Goal: Manage account settings

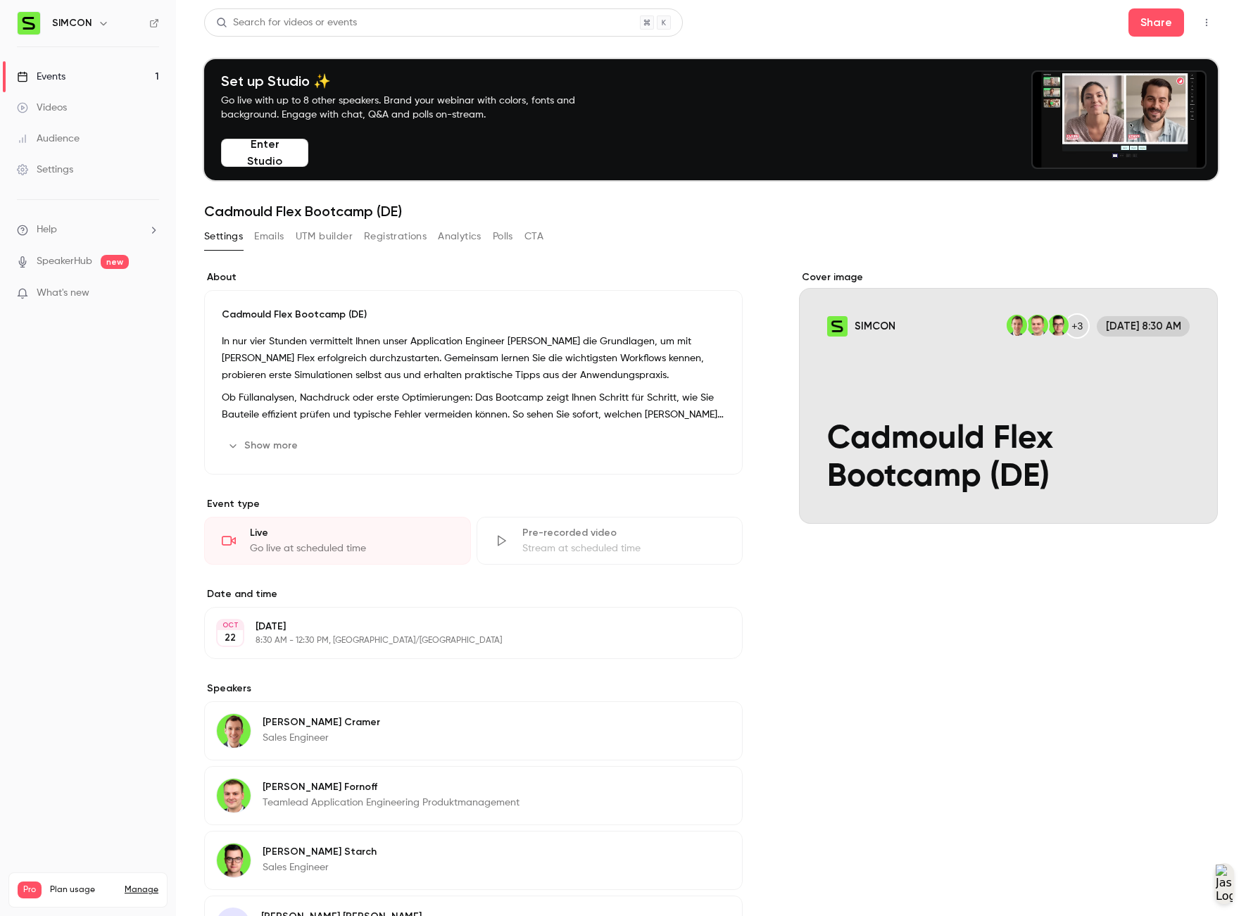
scroll to position [319, 0]
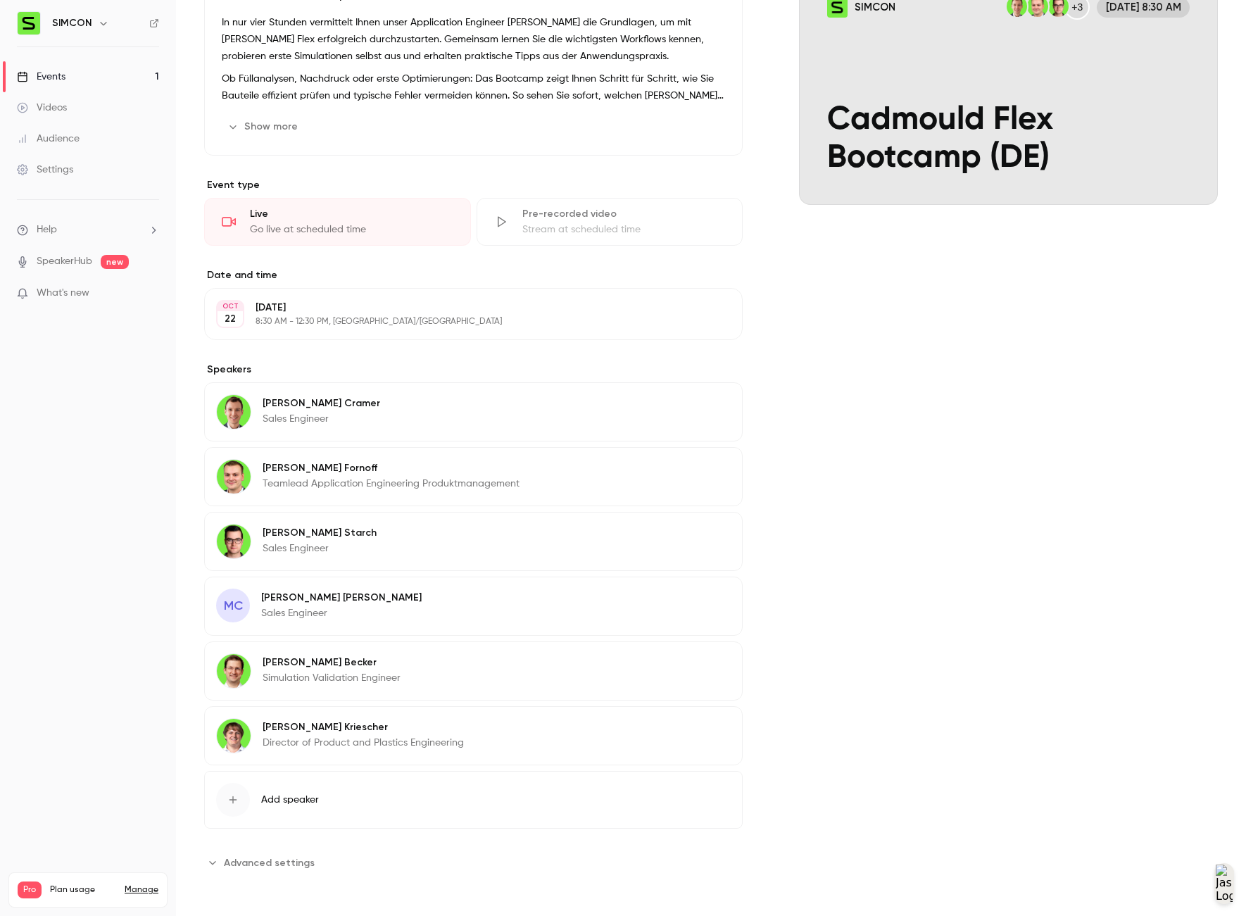
click at [359, 612] on div "MC [PERSON_NAME] Sales Engineer Edit" at bounding box center [473, 606] width 539 height 59
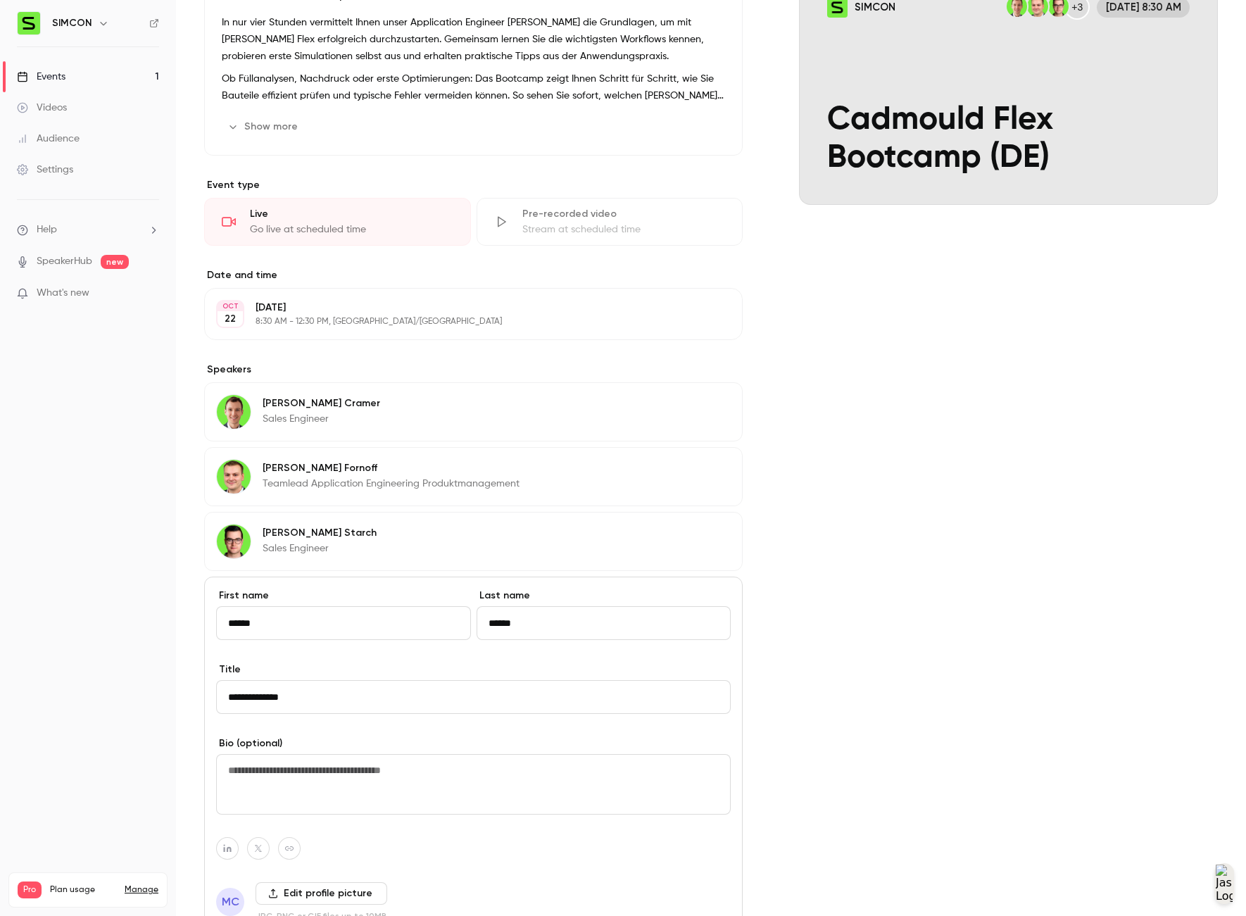
scroll to position [631, 0]
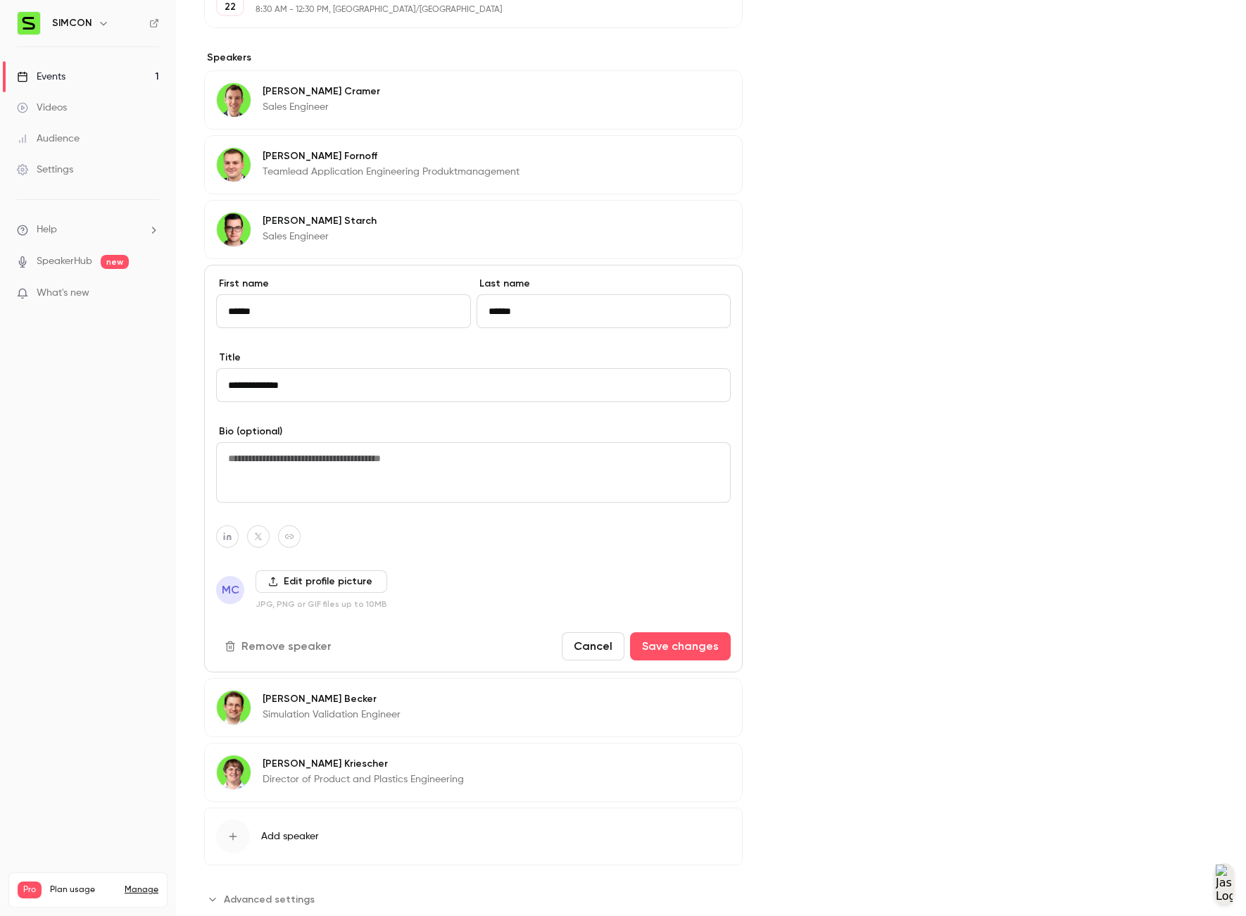
click at [282, 580] on label "Edit profile picture" at bounding box center [322, 581] width 132 height 23
click at [0, 0] on input "Edit profile picture" at bounding box center [0, 0] width 0 height 0
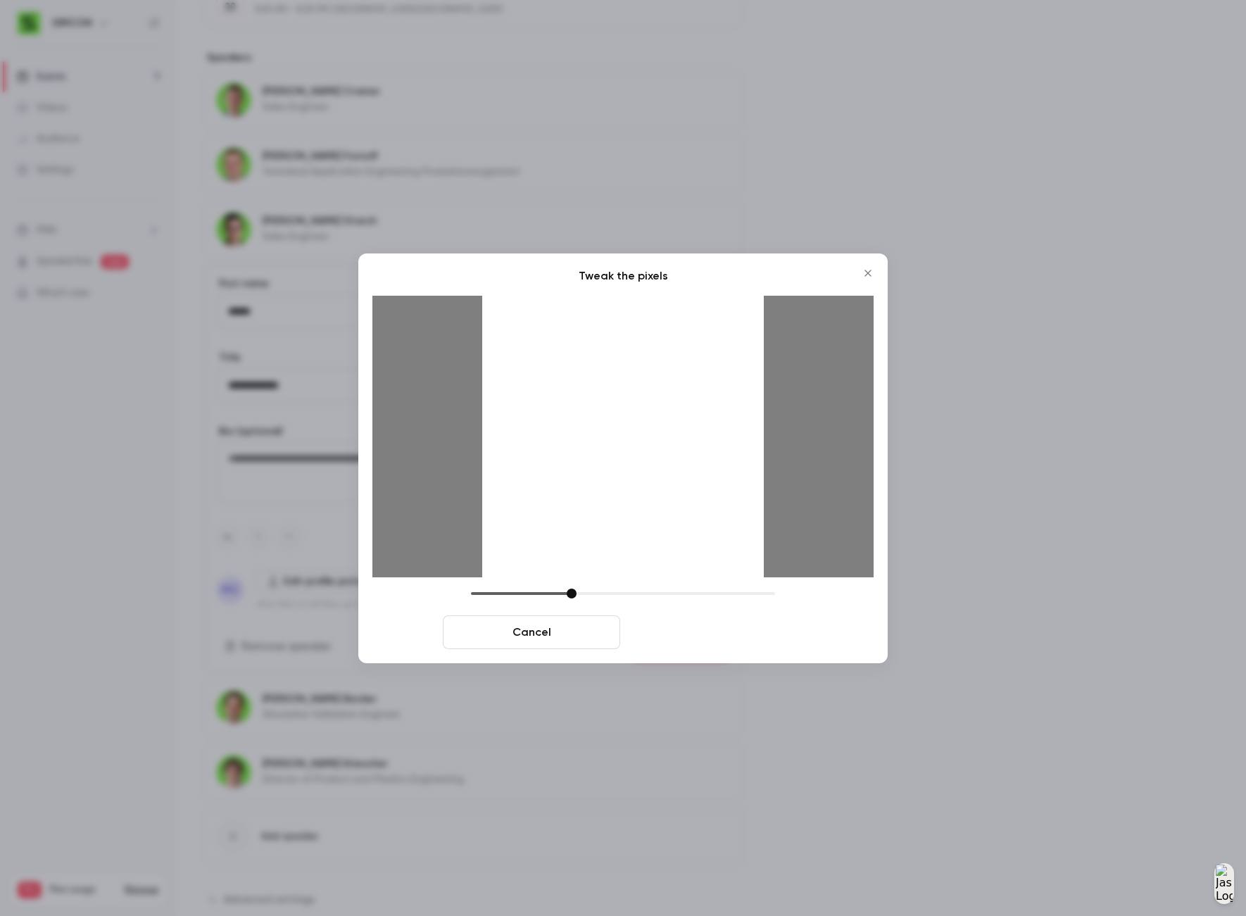
click at [671, 625] on button "Crop and save" at bounding box center [714, 632] width 177 height 34
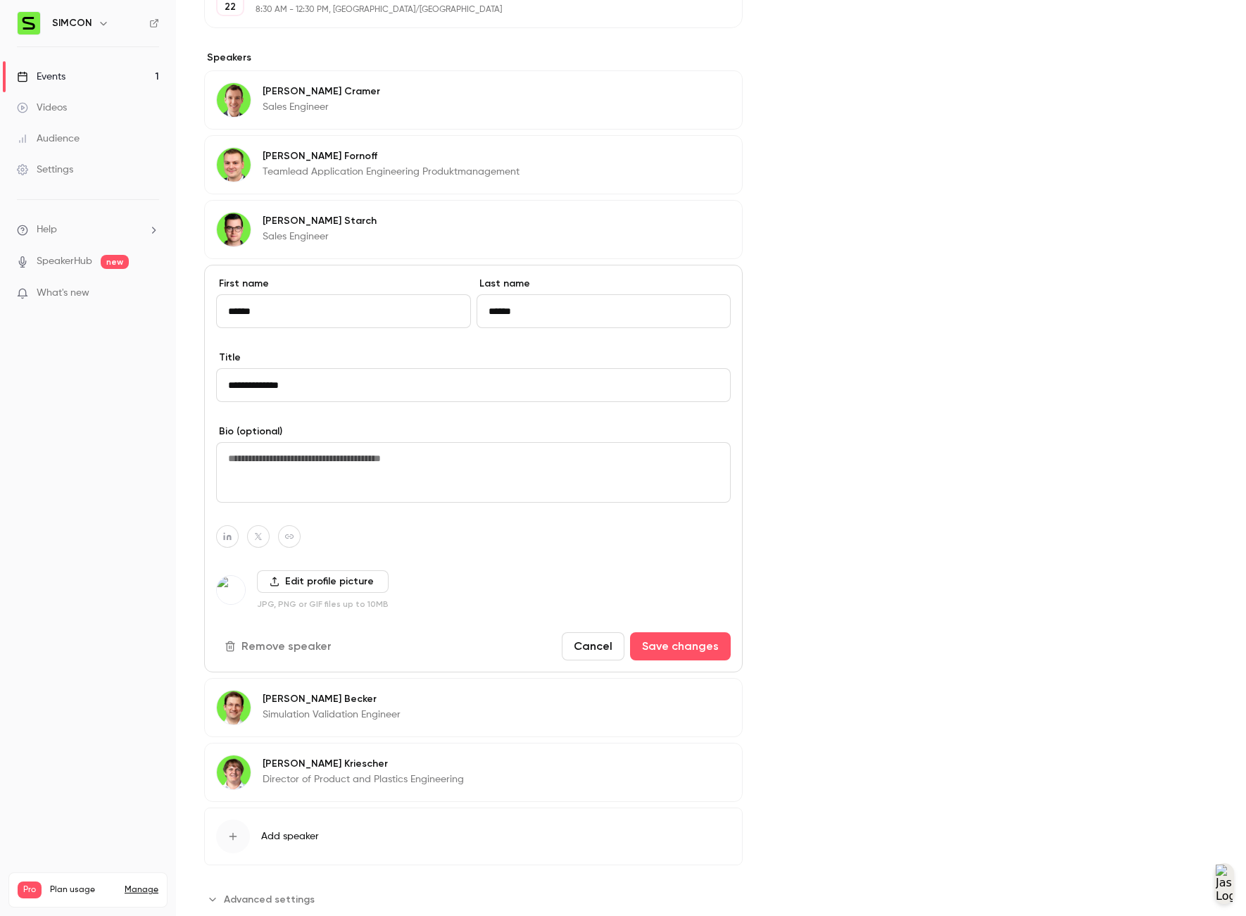
click at [150, 430] on nav "SIMCON Events 1 Videos Audience Settings Help SpeakerHub new What's new Pro Pla…" at bounding box center [88, 458] width 176 height 916
click at [701, 646] on button "Save changes" at bounding box center [680, 646] width 101 height 28
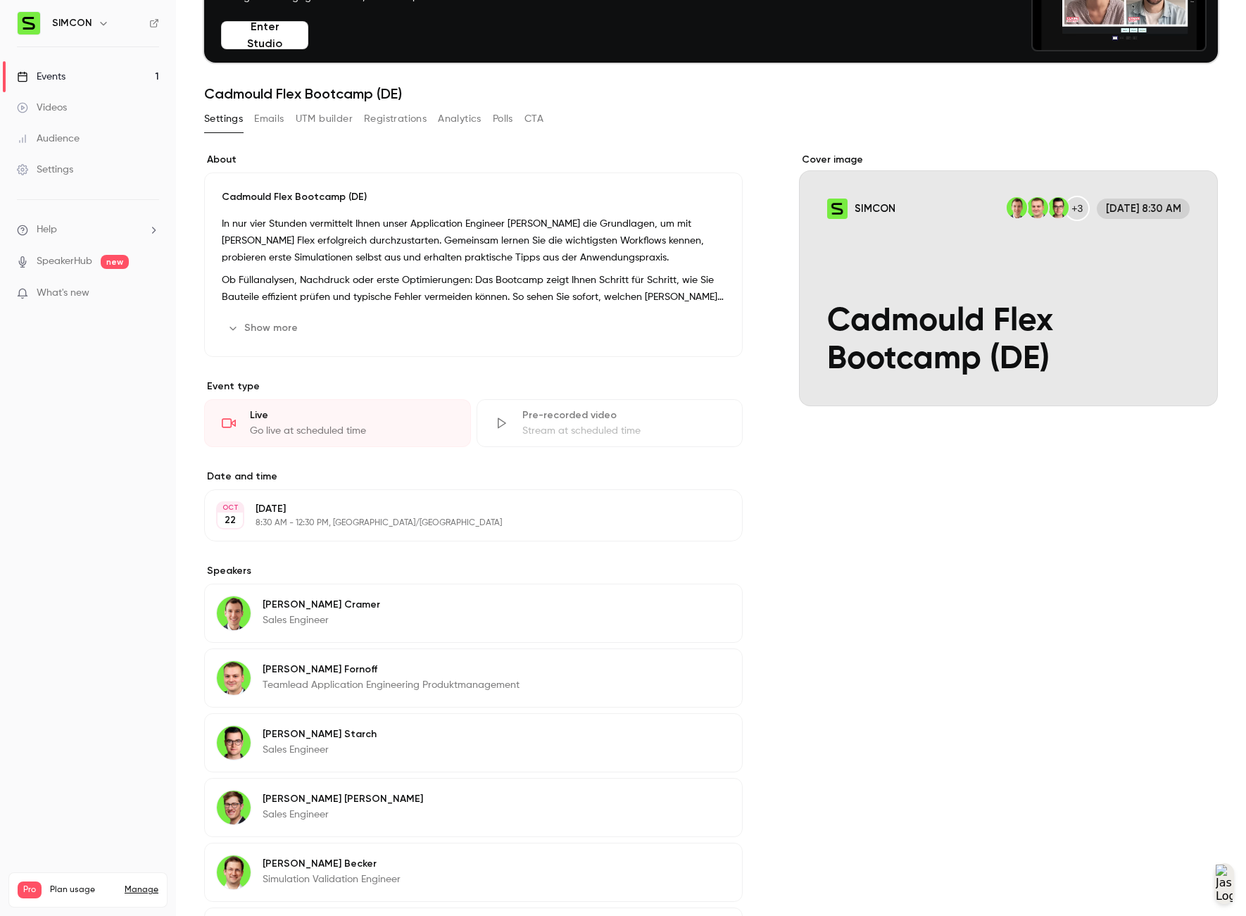
scroll to position [37, 0]
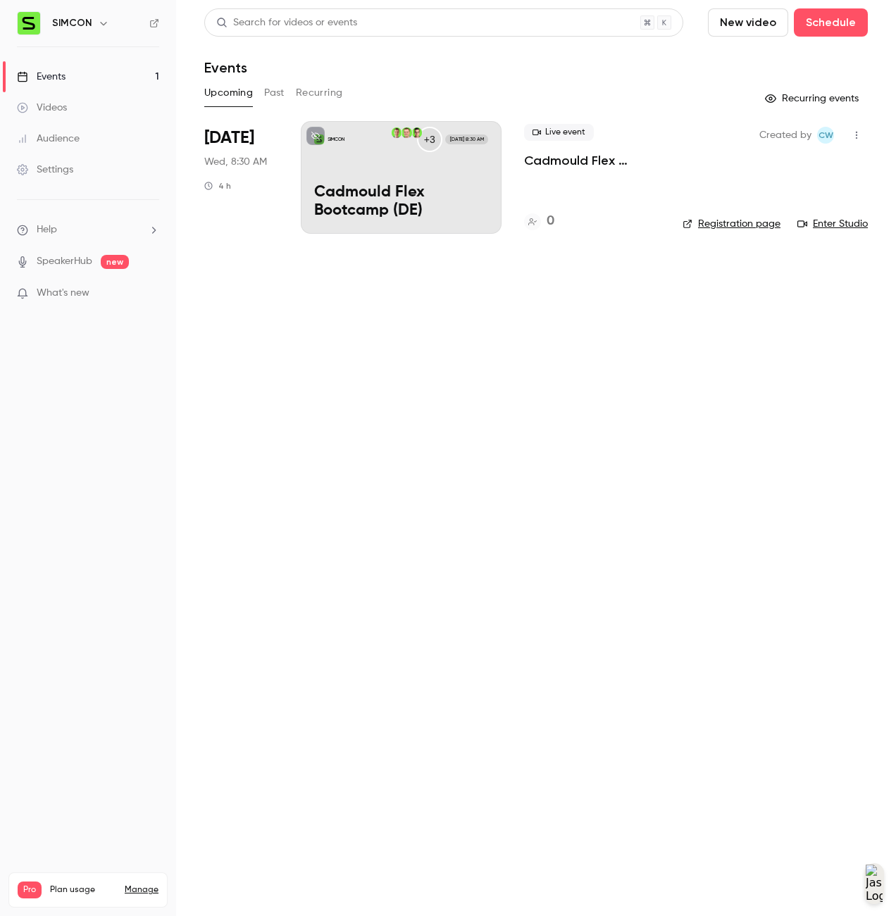
click at [268, 468] on main "Search for videos or events New video Schedule Events Upcoming Past Recurring R…" at bounding box center [536, 458] width 720 height 916
click at [61, 24] on h6 "SIMCON" at bounding box center [72, 23] width 40 height 14
click at [110, 24] on div "SIMCON" at bounding box center [95, 23] width 86 height 17
click at [107, 23] on button "button" at bounding box center [103, 23] width 17 height 17
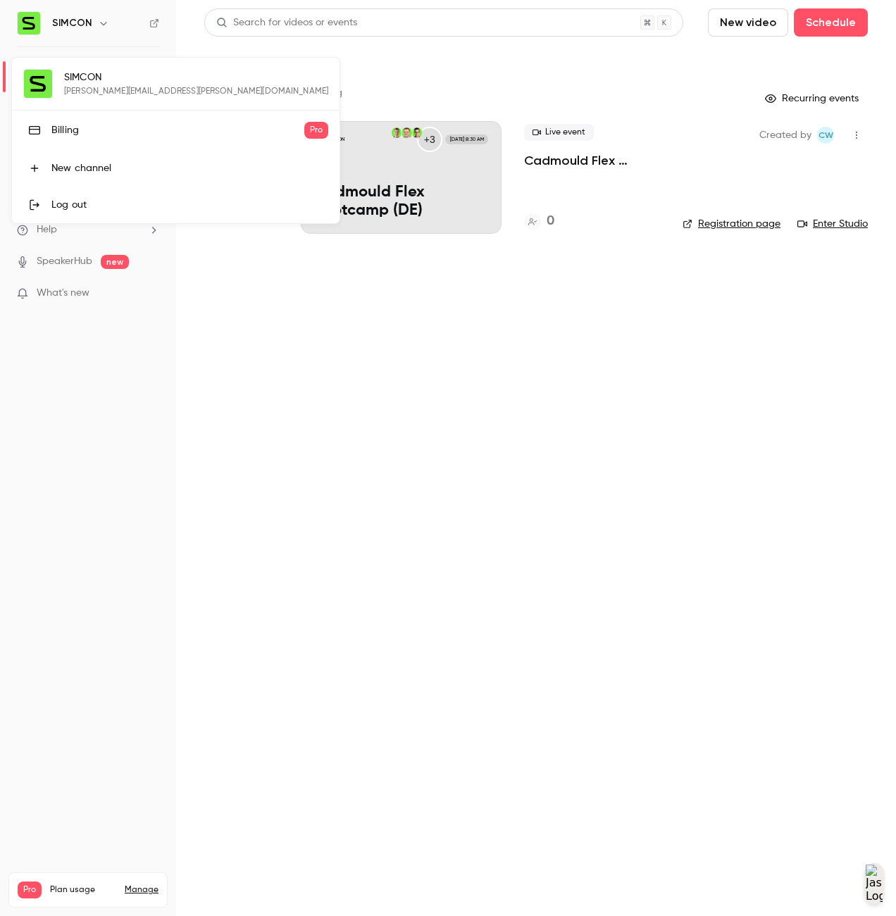
click at [140, 132] on div "Billing" at bounding box center [177, 130] width 253 height 14
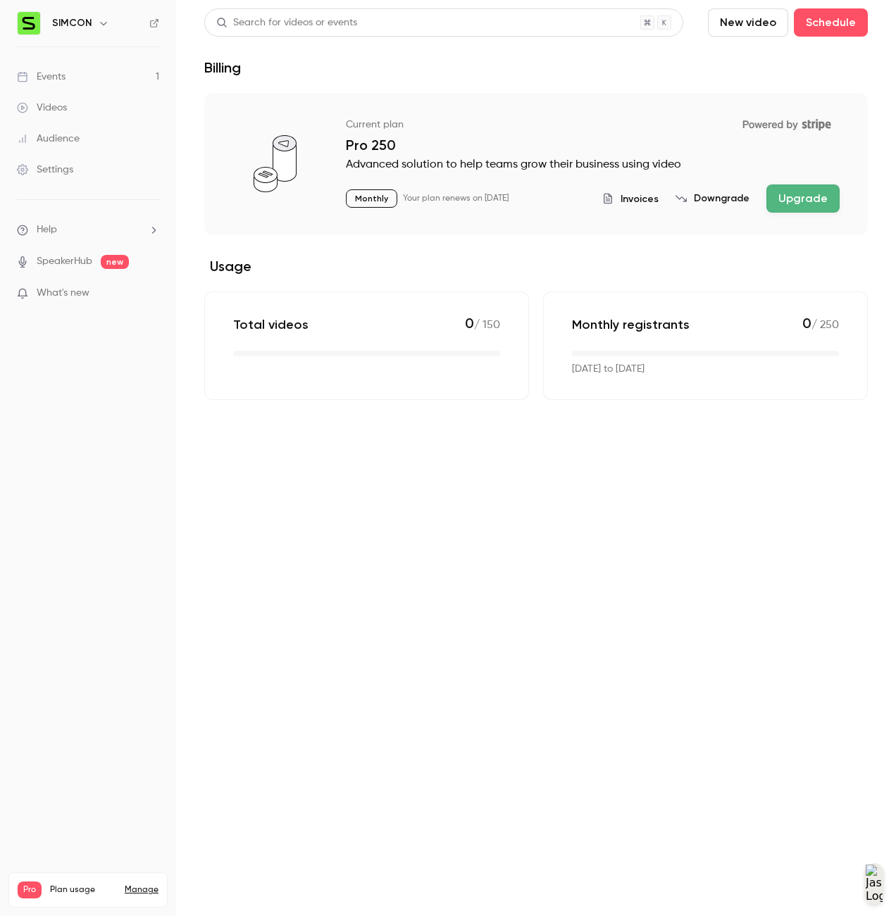
click at [820, 123] on icon "Powered by Stripe" at bounding box center [787, 125] width 106 height 24
click at [155, 24] on icon at bounding box center [154, 23] width 10 height 10
